Goal: Transaction & Acquisition: Purchase product/service

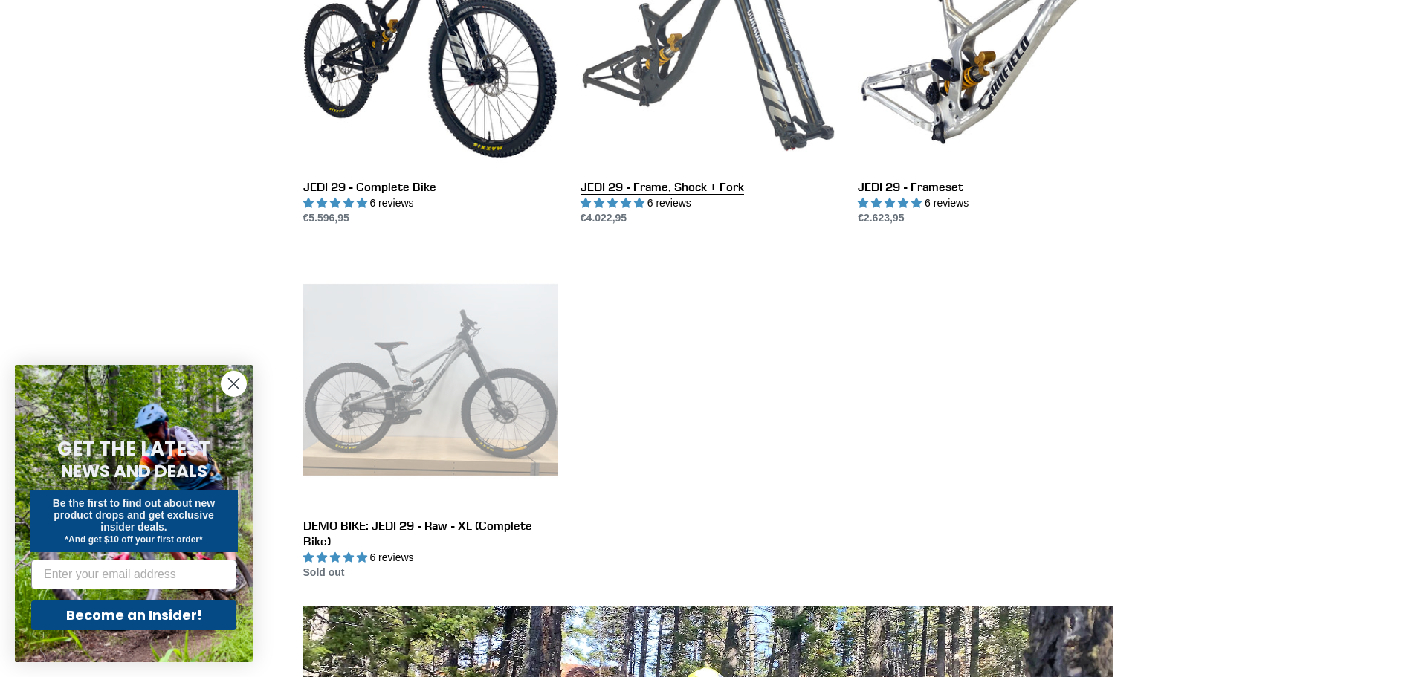
scroll to position [372, 0]
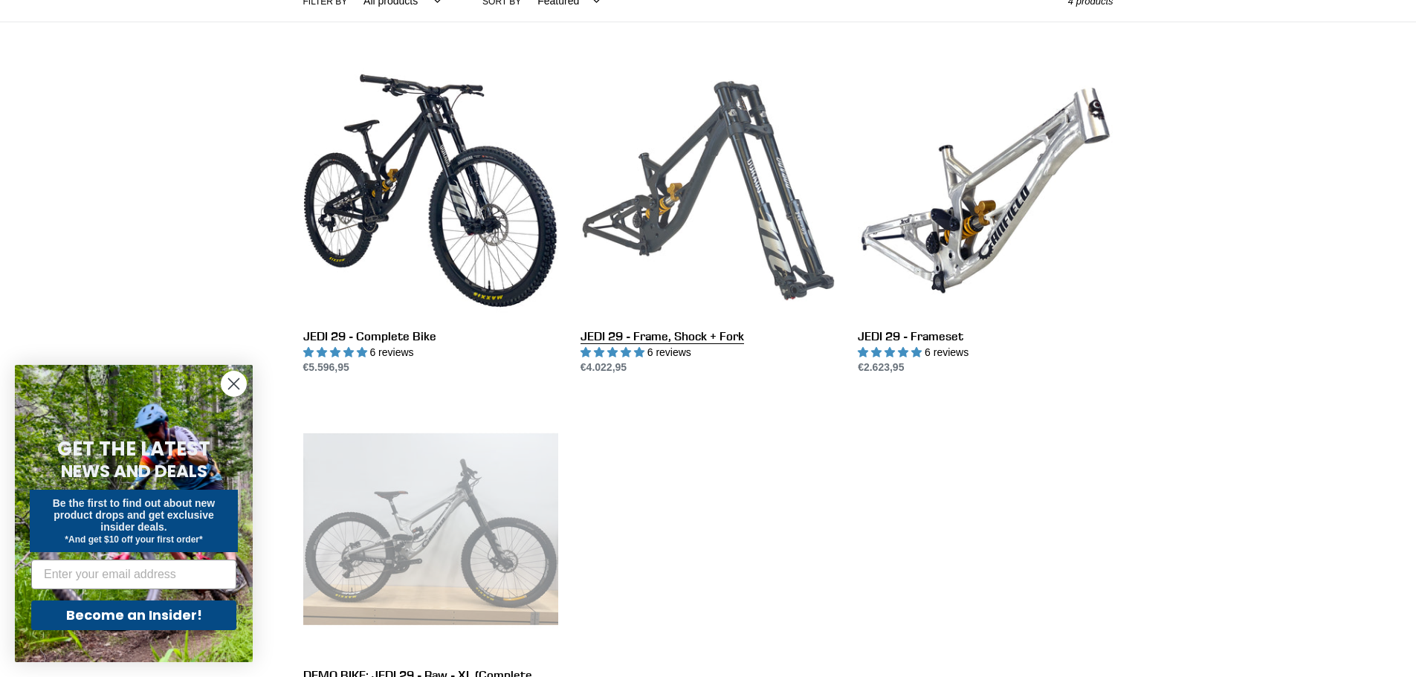
click at [699, 187] on link "JEDI 29 - Frame, Shock + Fork" at bounding box center [707, 219] width 255 height 313
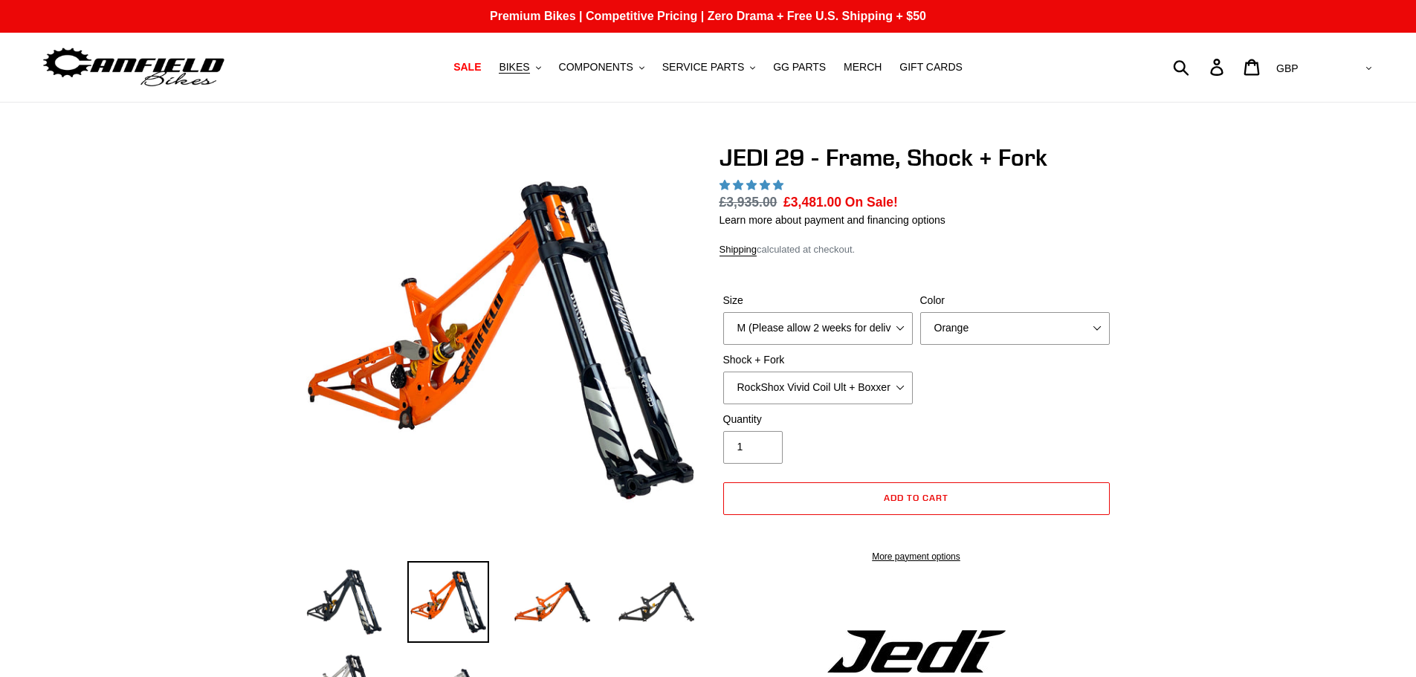
select select "highest-rating"
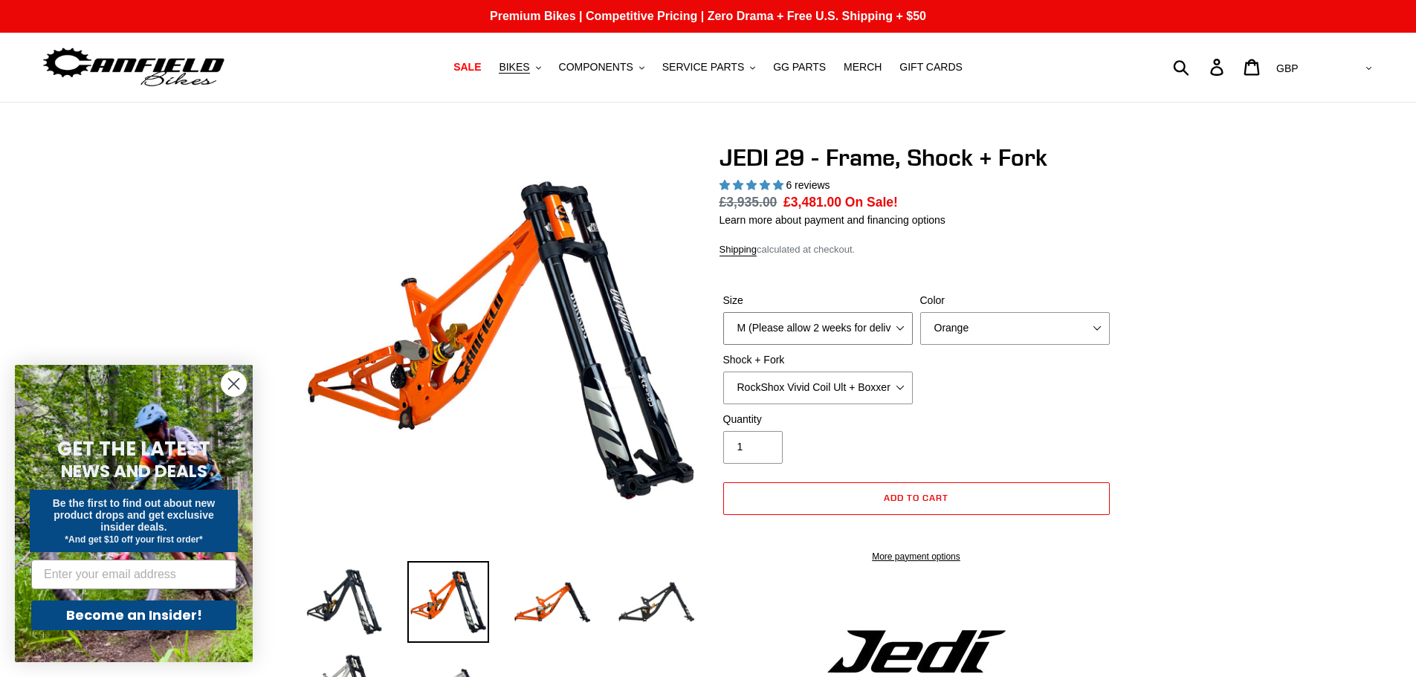
click at [899, 332] on select "M (Please allow 2 weeks for delivery) L (Please allow 2 weeks for delivery) XL" at bounding box center [818, 328] width 190 height 33
drag, startPoint x: 994, startPoint y: 344, endPoint x: 998, endPoint y: 336, distance: 9.0
click at [994, 344] on div "Size M (Please allow 2 weeks for delivery) L (Please allow 2 weeks for delivery…" at bounding box center [916, 352] width 394 height 119
click at [1002, 329] on select "Orange Stealth Black Raw" at bounding box center [1015, 328] width 190 height 33
select select "Stealth Black"
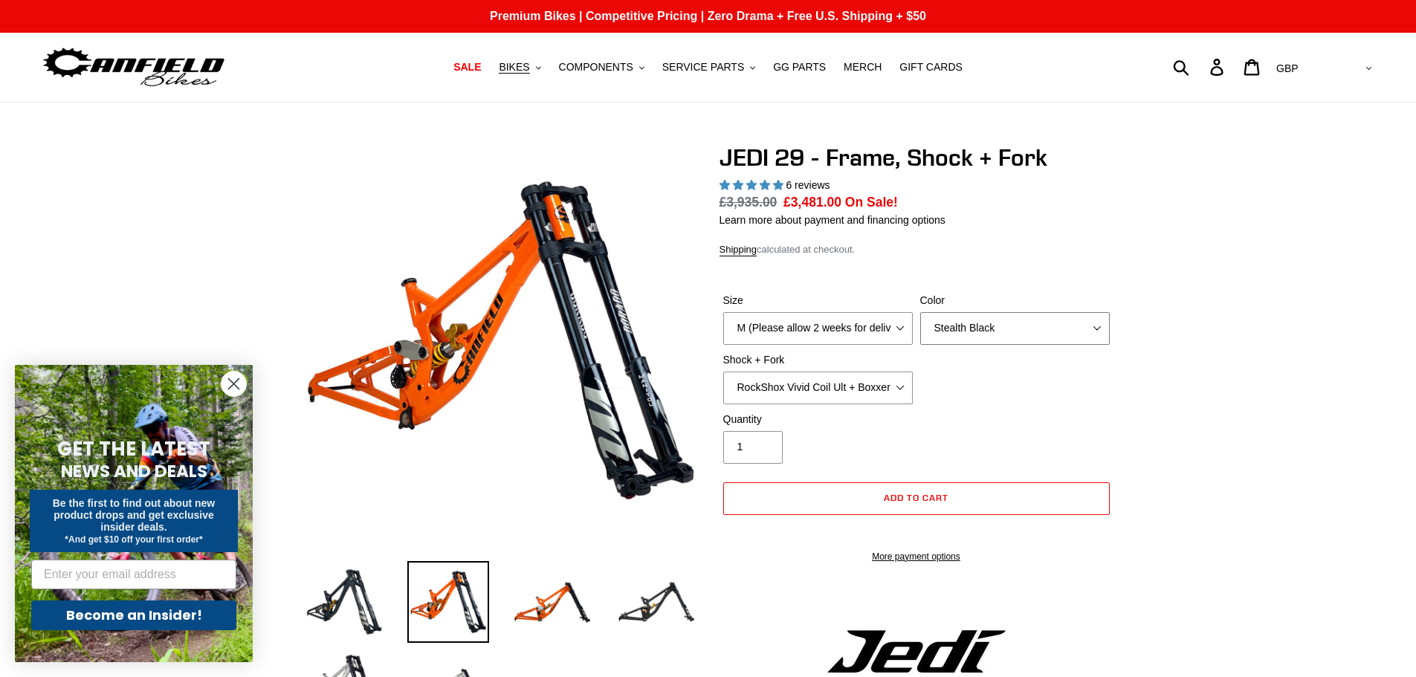
click at [920, 312] on select "Orange Stealth Black Raw" at bounding box center [1015, 328] width 190 height 33
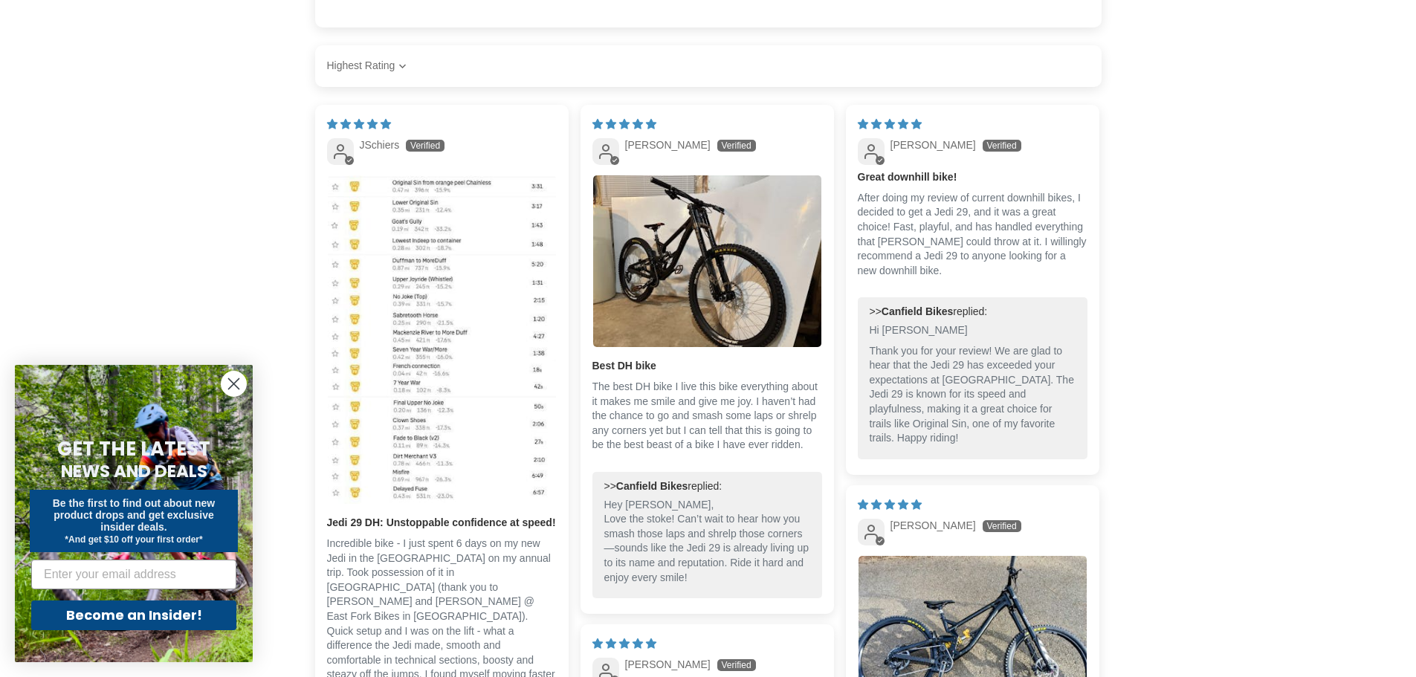
scroll to position [2973, 0]
